Goal: Contribute content: Contribute content

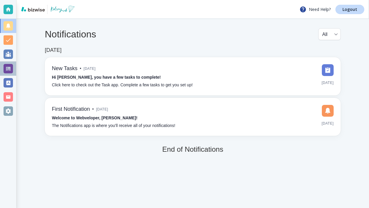
click at [6, 70] on div at bounding box center [8, 68] width 9 height 9
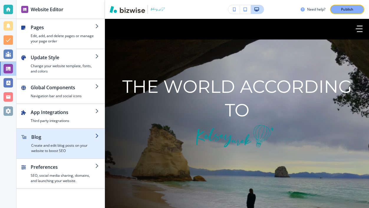
click at [101, 139] on div "button" at bounding box center [102, 144] width 5 height 20
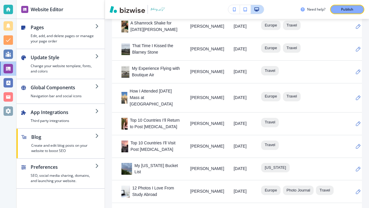
scroll to position [700, 0]
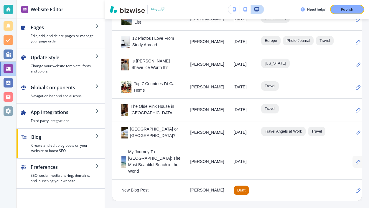
click at [356, 165] on icon "button" at bounding box center [358, 162] width 5 height 5
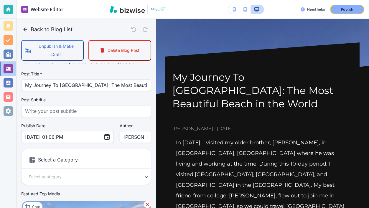
scroll to position [10, 0]
click at [118, 154] on h6 "Select a Category" at bounding box center [86, 161] width 129 height 15
click at [132, 174] on div "Select a Category Select a category Select a Category" at bounding box center [86, 167] width 130 height 36
click at [136, 0] on body "Website Editor Pages Edit, add, and delete pages or manage your page order Upda…" at bounding box center [184, 0] width 369 height 0
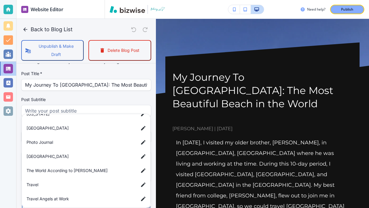
scroll to position [109, 0]
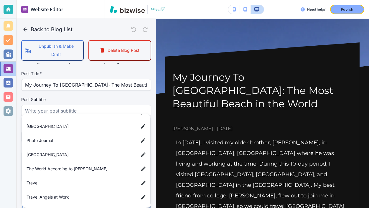
click at [99, 180] on span "Travel" at bounding box center [80, 183] width 107 height 6
type input "a7d5d0a3501f3a2933ba1"
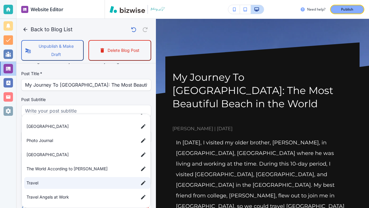
click at [173, 162] on div at bounding box center [184, 104] width 369 height 208
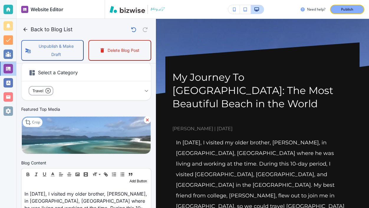
scroll to position [0, 0]
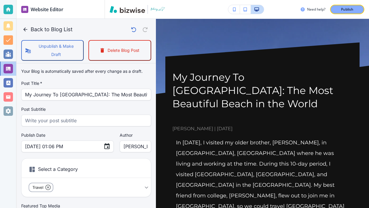
click at [28, 26] on button "Back to Blog List" at bounding box center [48, 30] width 54 height 12
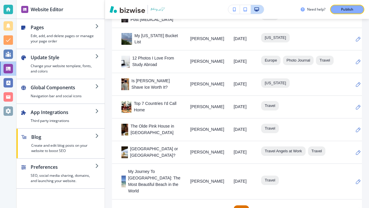
scroll to position [700, 0]
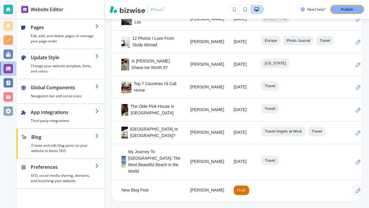
click at [353, 192] on button "button" at bounding box center [359, 191] width 12 height 12
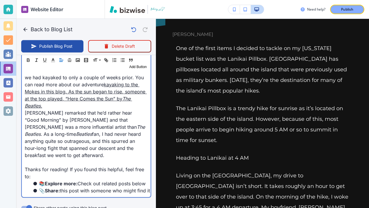
scroll to position [433, 0]
click at [86, 134] on div "One of the first items I decided to tackle on my [US_STATE] bucket list was the…" at bounding box center [86, 17] width 129 height 360
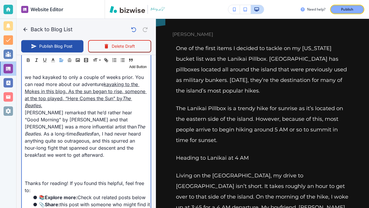
click at [79, 159] on p at bounding box center [86, 162] width 123 height 7
click at [66, 173] on p at bounding box center [86, 176] width 123 height 7
click at [56, 166] on p at bounding box center [86, 169] width 123 height 7
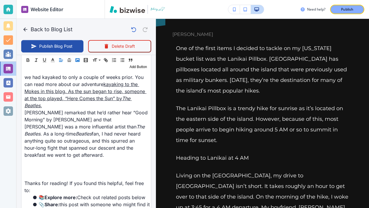
click at [79, 62] on rect "button" at bounding box center [78, 60] width 4 height 3
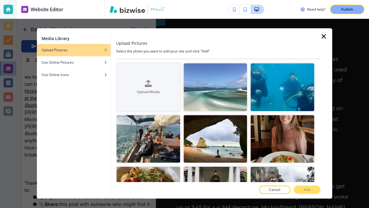
scroll to position [433, 0]
click at [323, 35] on icon "button" at bounding box center [324, 36] width 7 height 7
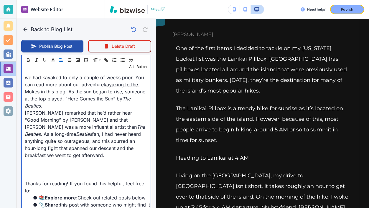
scroll to position [433, 0]
click at [30, 142] on div "One of the first items I decided to tackle on my [US_STATE] bucket list was the…" at bounding box center [86, 24] width 129 height 374
click at [40, 166] on p at bounding box center [86, 169] width 123 height 7
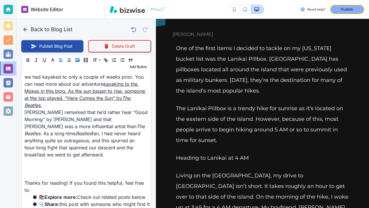
click at [78, 62] on rect "button" at bounding box center [78, 60] width 4 height 3
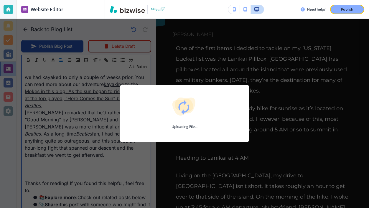
type input "[DATE] 03:38 PM"
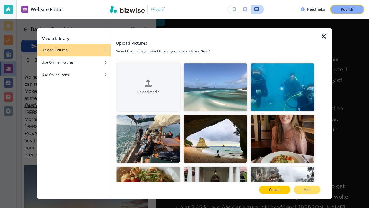
click at [265, 191] on button "Cancel" at bounding box center [274, 190] width 31 height 8
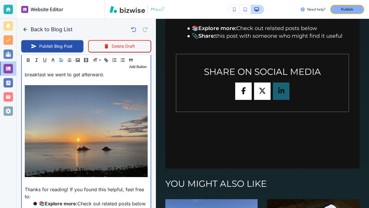
scroll to position [521, 0]
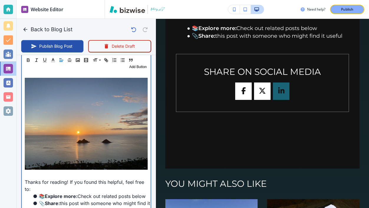
click at [99, 172] on p at bounding box center [86, 175] width 123 height 7
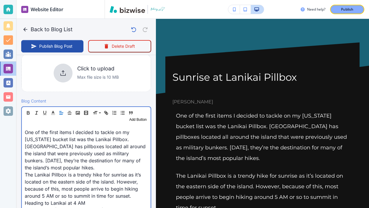
scroll to position [0, 0]
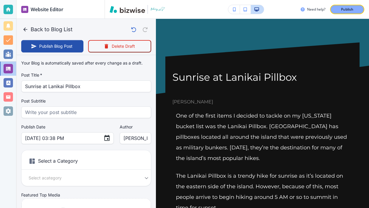
click at [87, 182] on div "Select a Category Select a category Select a Category" at bounding box center [86, 168] width 130 height 36
click at [140, 0] on body "Website Editor Pages Edit, add, and delete pages or manage your page order Upda…" at bounding box center [184, 0] width 369 height 0
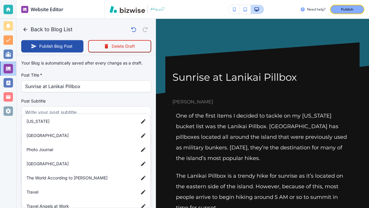
scroll to position [93, 0]
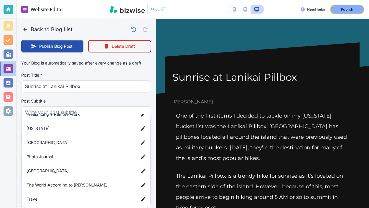
click at [89, 133] on li "[US_STATE]" at bounding box center [87, 129] width 126 height 12
type input "a42c88d85c3a2ee25909d"
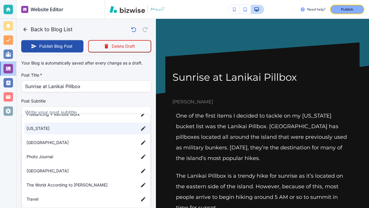
click at [89, 129] on span "[US_STATE]" at bounding box center [80, 128] width 107 height 6
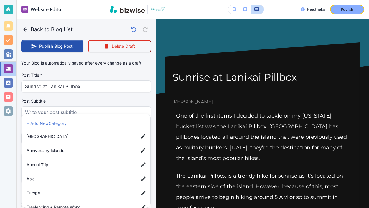
click at [106, 98] on div at bounding box center [184, 104] width 369 height 208
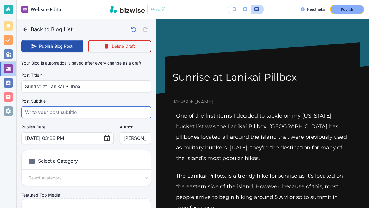
click at [109, 110] on input "text" at bounding box center [86, 112] width 122 height 11
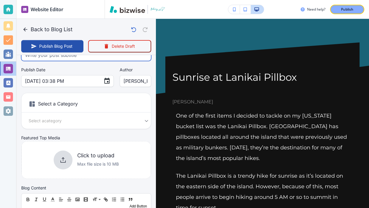
scroll to position [60, 0]
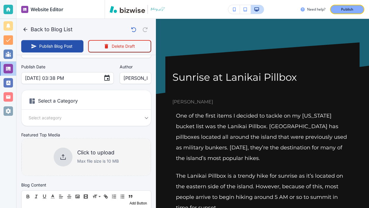
click at [90, 153] on h6 "Click to upload" at bounding box center [98, 153] width 42 height 6
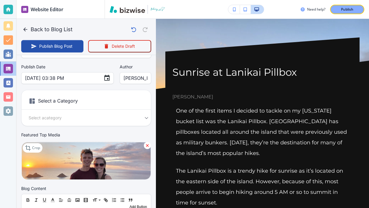
scroll to position [6, 0]
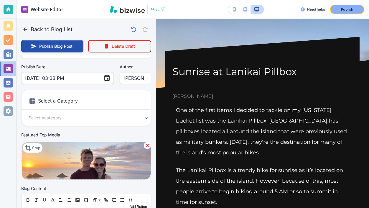
click at [91, 94] on div "Select a Category Select a category Select a Category" at bounding box center [86, 108] width 130 height 36
click at [132, 129] on div "Your Blog is automatically saved after every change as a draft. Post Title   * …" at bounding box center [86, 91] width 130 height 188
click at [135, 123] on div "Select a Category Select a category Select a Category" at bounding box center [86, 108] width 130 height 36
click at [136, 0] on body "Website Editor Pages Edit, add, and delete pages or manage your page order Upda…" at bounding box center [184, 0] width 369 height 0
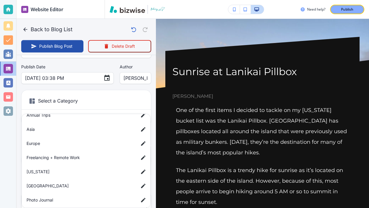
scroll to position [50, 0]
click at [81, 173] on span "[US_STATE]" at bounding box center [80, 171] width 107 height 6
type input "[DATE] 03:39 PM"
type input "a42c88d85c3a2ee25909d"
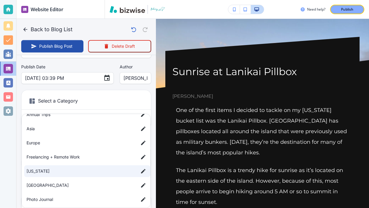
click at [13, 168] on div at bounding box center [184, 104] width 369 height 208
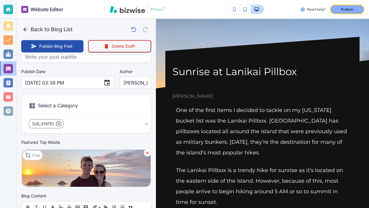
scroll to position [55, 0]
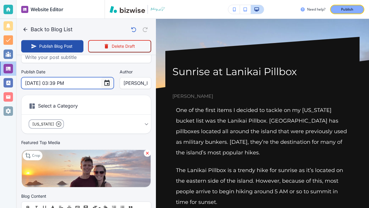
click at [101, 84] on button "Choose date, selected date is Aug 19, 2025" at bounding box center [107, 83] width 12 height 12
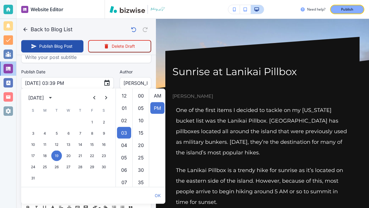
scroll to position [12, 0]
click at [66, 105] on span "W" at bounding box center [68, 111] width 11 height 12
click at [54, 98] on icon "calendar view is open, switch to year view" at bounding box center [50, 97] width 7 height 7
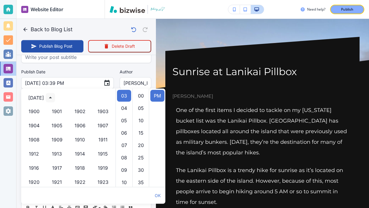
scroll to position [405, 0]
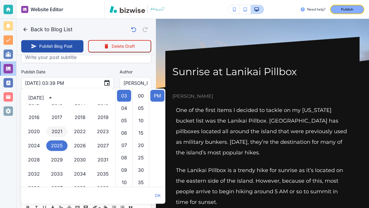
click at [56, 129] on button "2021" at bounding box center [56, 132] width 21 height 11
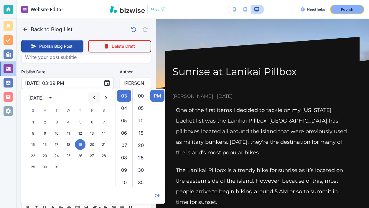
click at [94, 94] on icon "Previous month" at bounding box center [94, 97] width 7 height 7
click at [32, 157] on button "18" at bounding box center [33, 156] width 11 height 11
type input "[DATE] 03:39 PM"
click at [122, 73] on label "Author" at bounding box center [136, 72] width 32 height 6
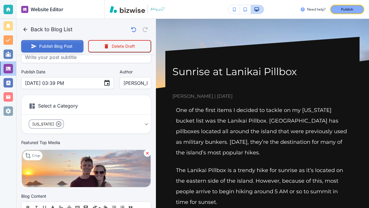
click at [78, 48] on button "Publish Blog Post" at bounding box center [52, 46] width 62 height 12
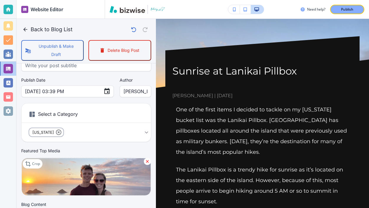
scroll to position [0, 0]
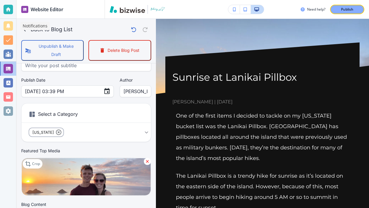
click at [28, 27] on p "Notifications" at bounding box center [35, 26] width 25 height 6
click at [27, 29] on div "Notifications" at bounding box center [34, 26] width 29 height 8
click at [25, 30] on icon "button" at bounding box center [25, 30] width 6 height 6
